Goal: Transaction & Acquisition: Purchase product/service

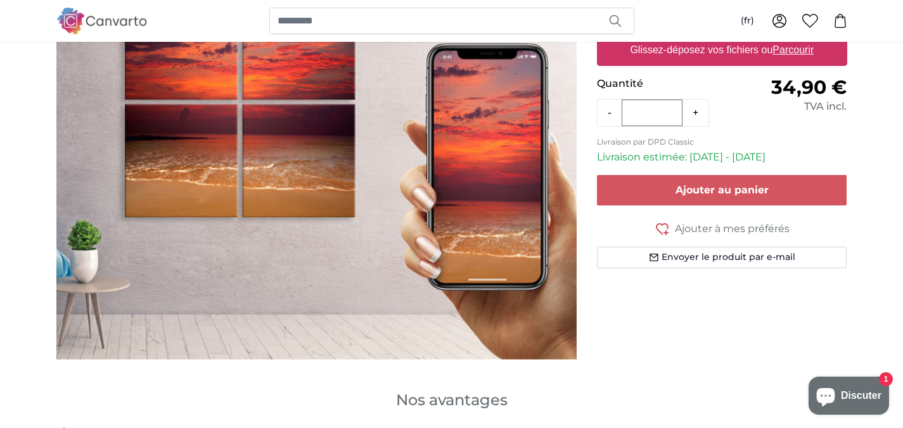
scroll to position [63, 0]
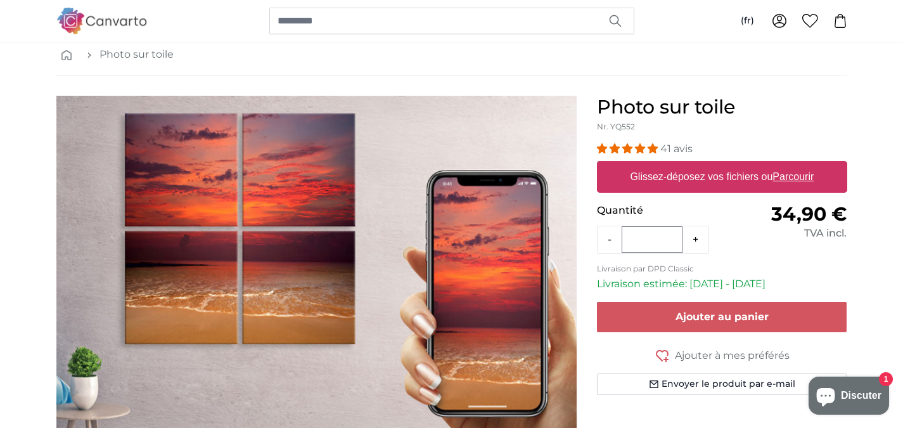
click at [721, 177] on label "Glissez-déposez vos fichiers ou Parcourir" at bounding box center [722, 176] width 194 height 25
click at [721, 165] on input "Glissez-déposez vos fichiers ou Parcourir" at bounding box center [722, 163] width 250 height 4
type input "**********"
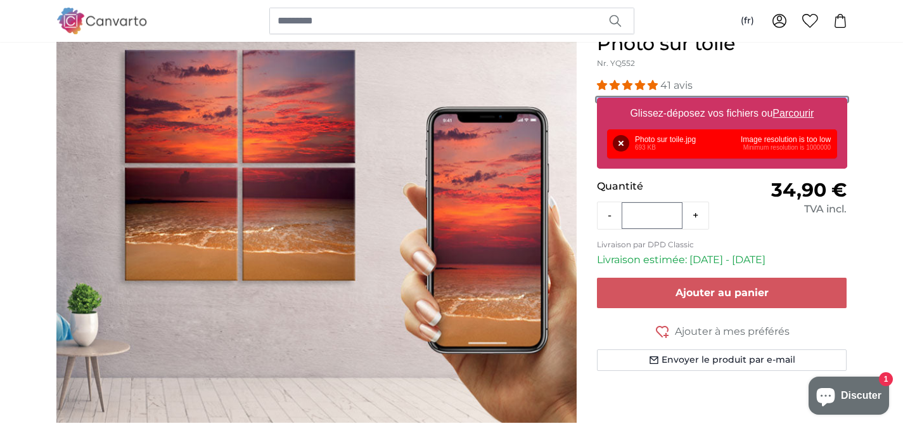
scroll to position [0, 0]
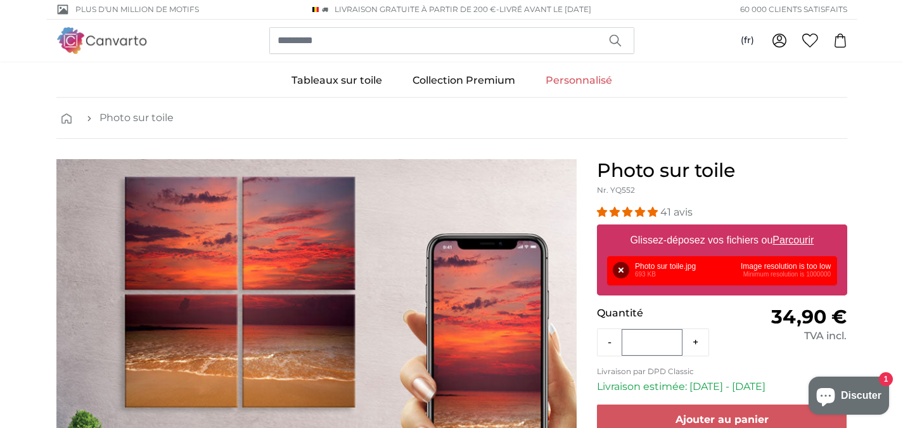
click at [794, 240] on u "Parcourir" at bounding box center [793, 240] width 41 height 11
click at [794, 228] on input "Glissez-déposez vos fichiers ou Parcourir" at bounding box center [722, 226] width 250 height 4
click at [662, 269] on div "Supprimer Réessayer Supprimer Télécharger Annuler Réessayer Supprimer Photo sur…" at bounding box center [722, 270] width 230 height 29
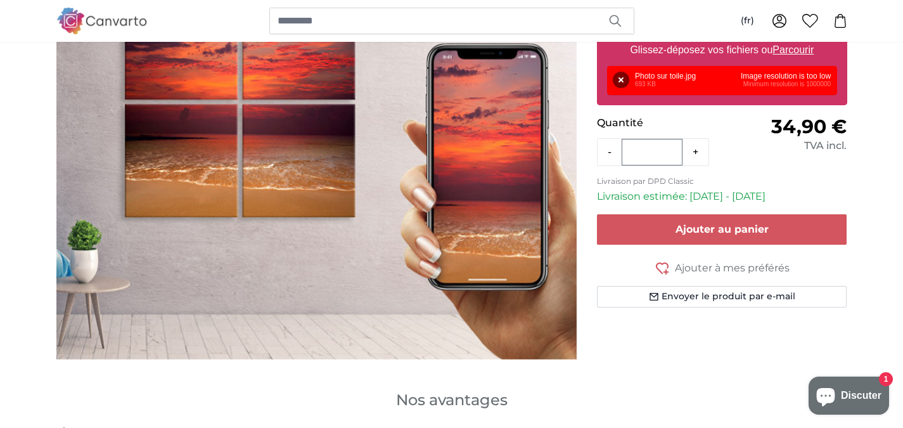
scroll to position [63, 0]
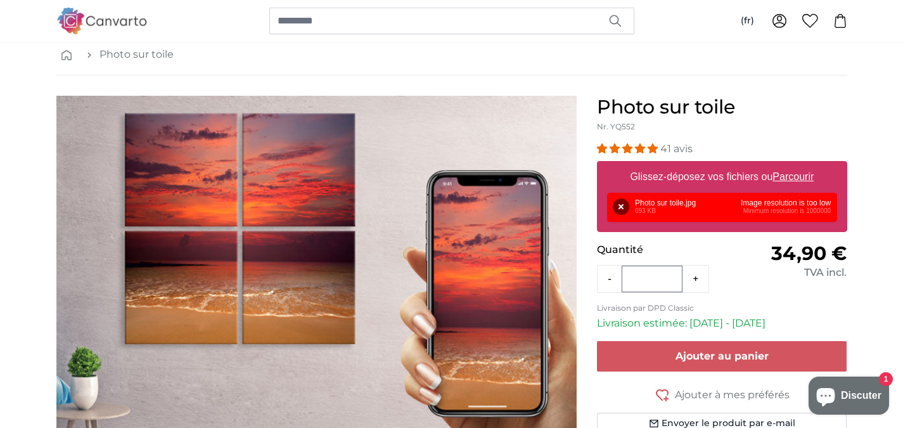
drag, startPoint x: 363, startPoint y: 311, endPoint x: 354, endPoint y: 341, distance: 31.1
click at [354, 341] on img "1 of 1" at bounding box center [316, 291] width 520 height 390
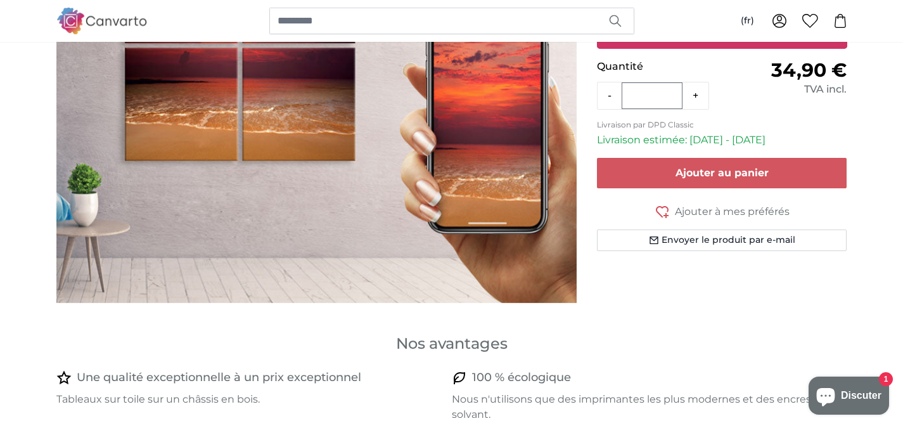
scroll to position [317, 0]
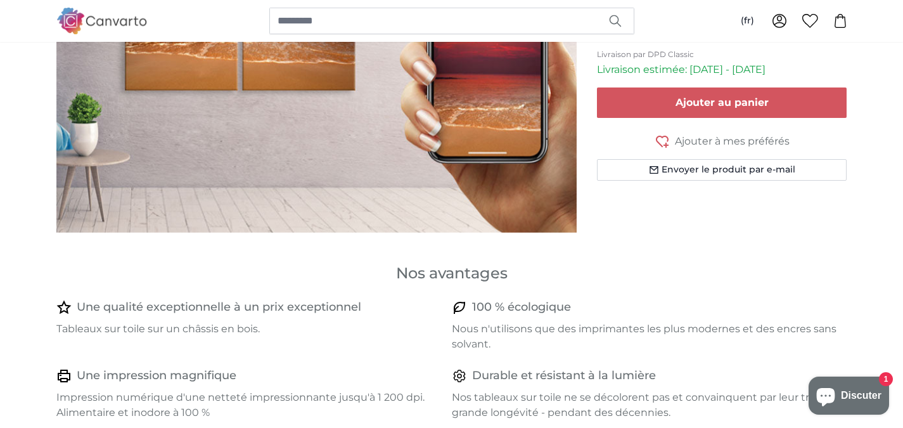
click at [865, 396] on span "Discuter" at bounding box center [861, 395] width 41 height 19
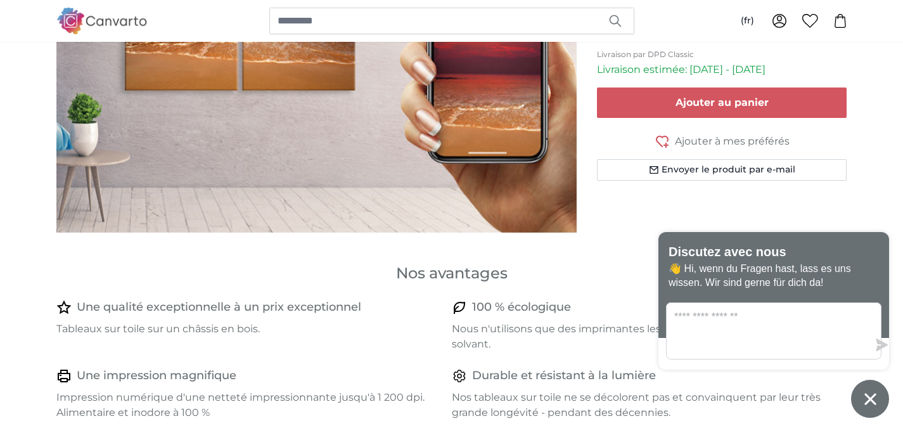
click at [866, 394] on icon "Fenêtre de chat" at bounding box center [870, 398] width 11 height 11
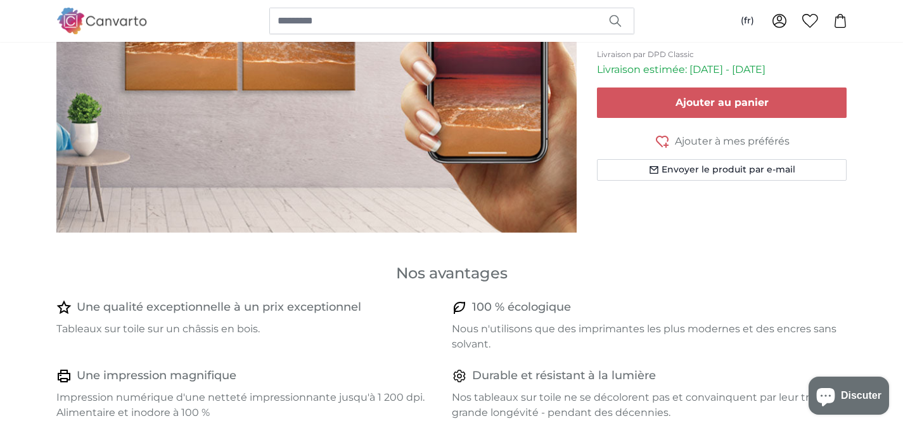
scroll to position [63, 0]
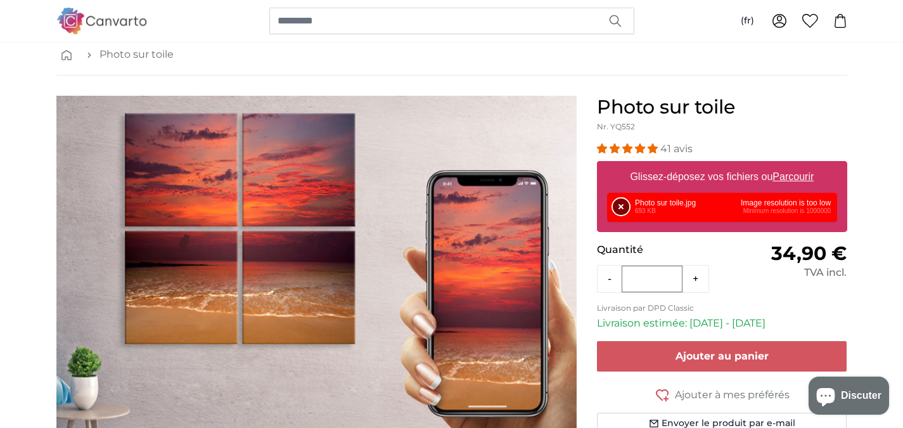
click at [622, 203] on button "Supprimer" at bounding box center [621, 206] width 16 height 16
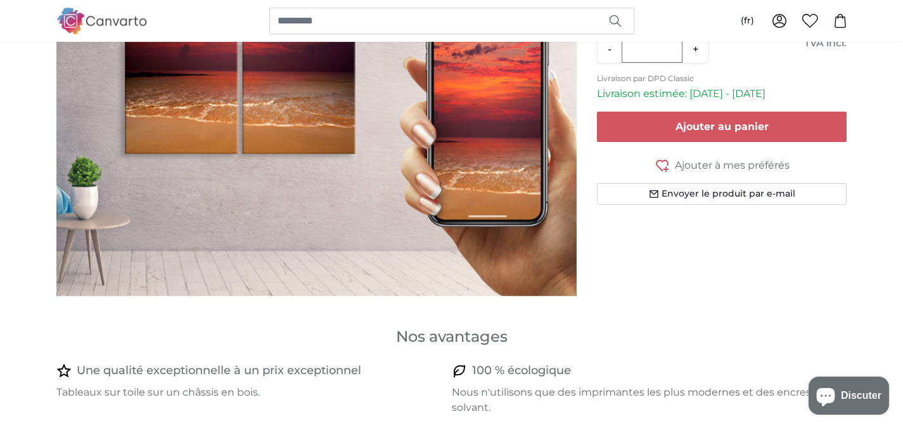
scroll to position [0, 0]
